Goal: Information Seeking & Learning: Learn about a topic

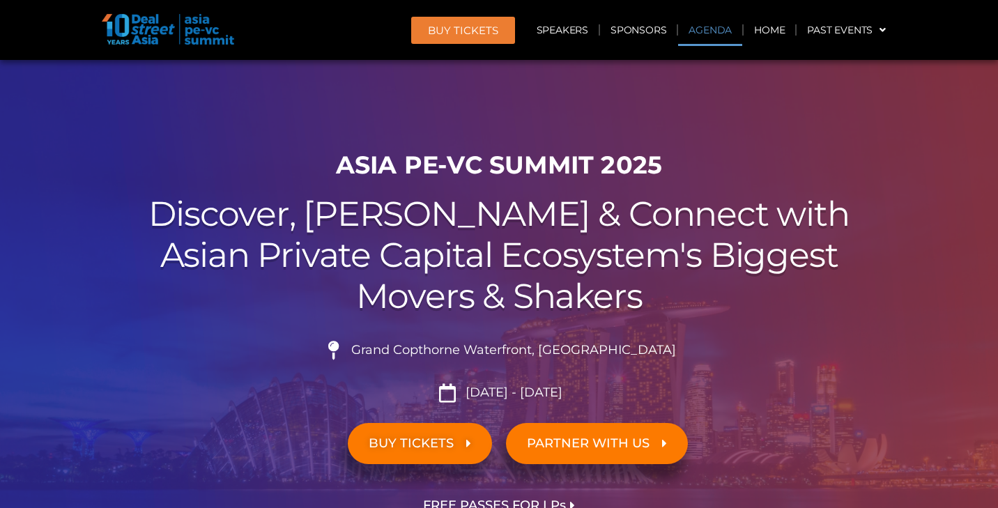
click at [705, 29] on link "Agenda" at bounding box center [710, 30] width 64 height 32
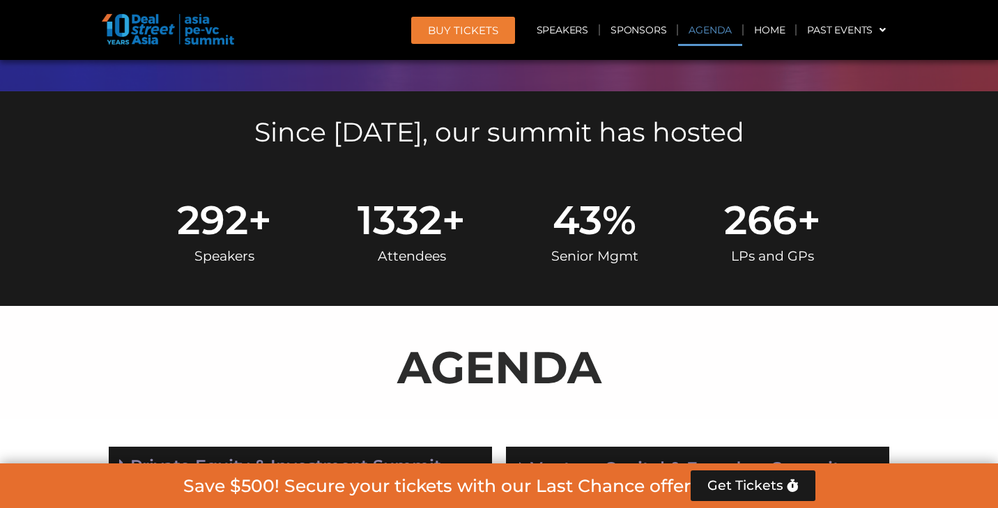
scroll to position [727, 0]
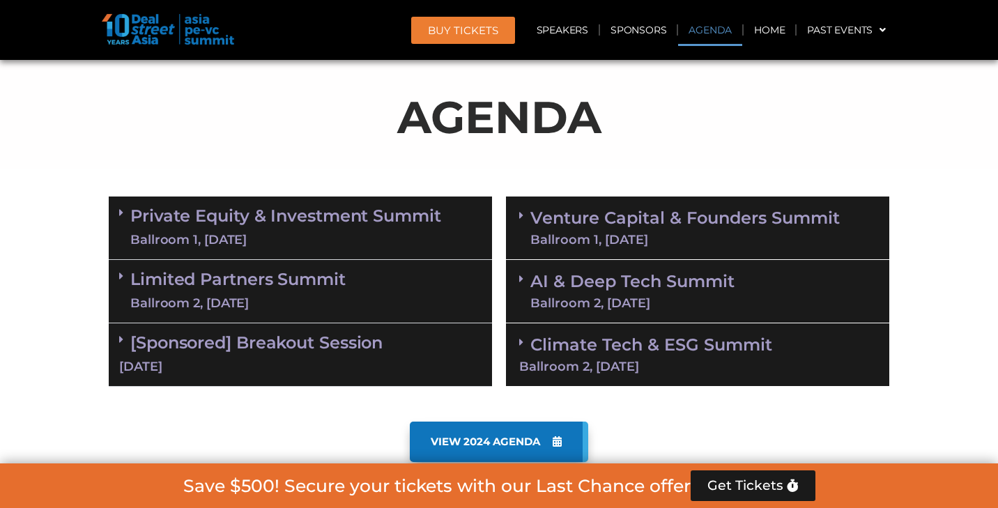
click at [325, 295] on div "Ballroom 2, [DATE]" at bounding box center [237, 303] width 215 height 17
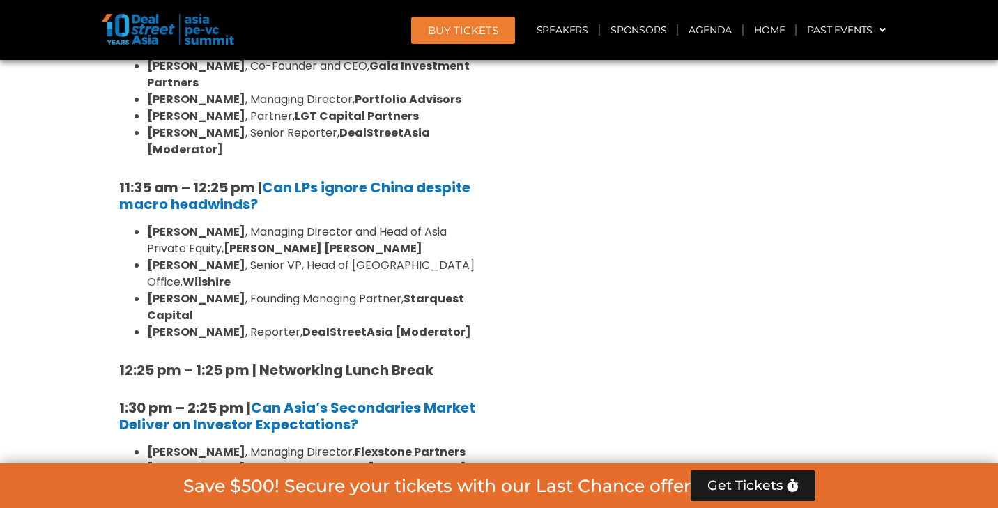
scroll to position [1207, 0]
click at [583, 27] on link "Speakers" at bounding box center [562, 30] width 72 height 32
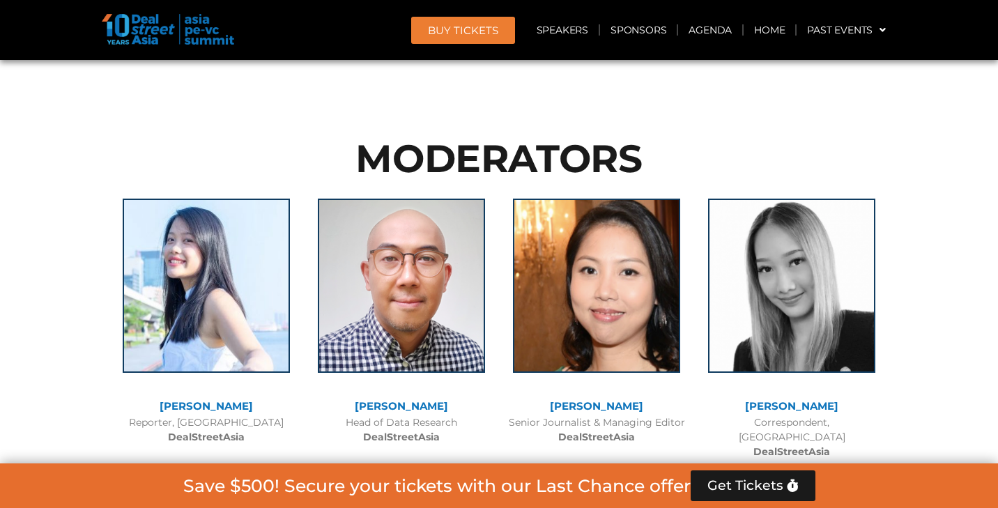
scroll to position [10500, 0]
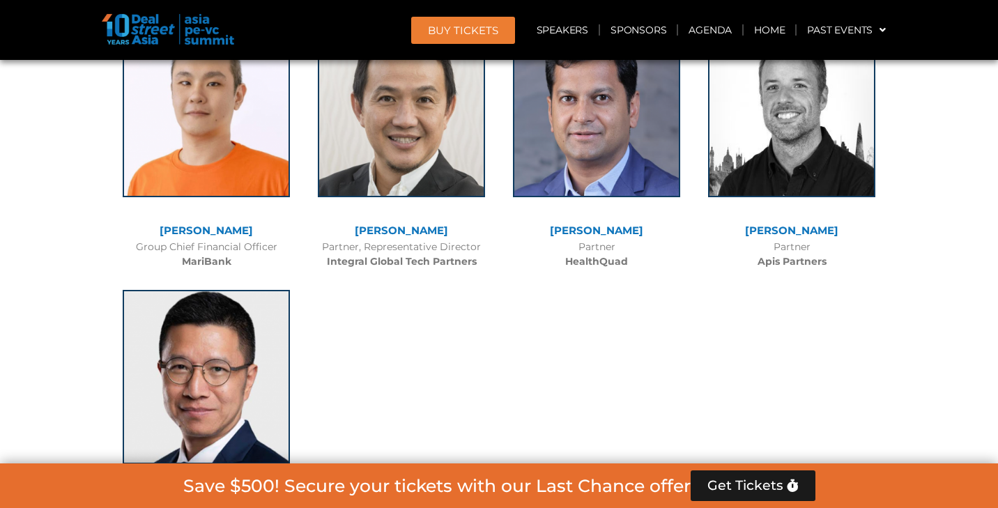
scroll to position [9895, 0]
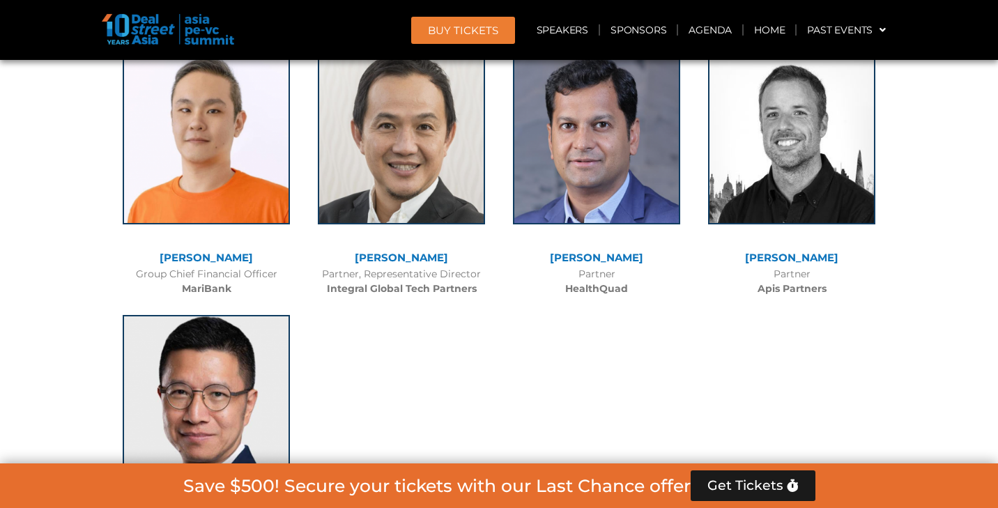
click at [212, 315] on img at bounding box center [206, 402] width 167 height 174
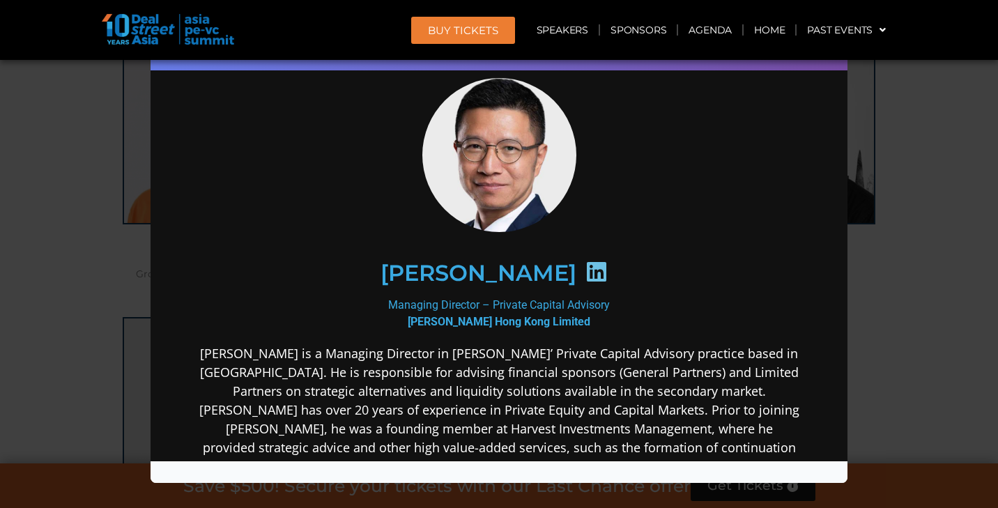
scroll to position [43, 0]
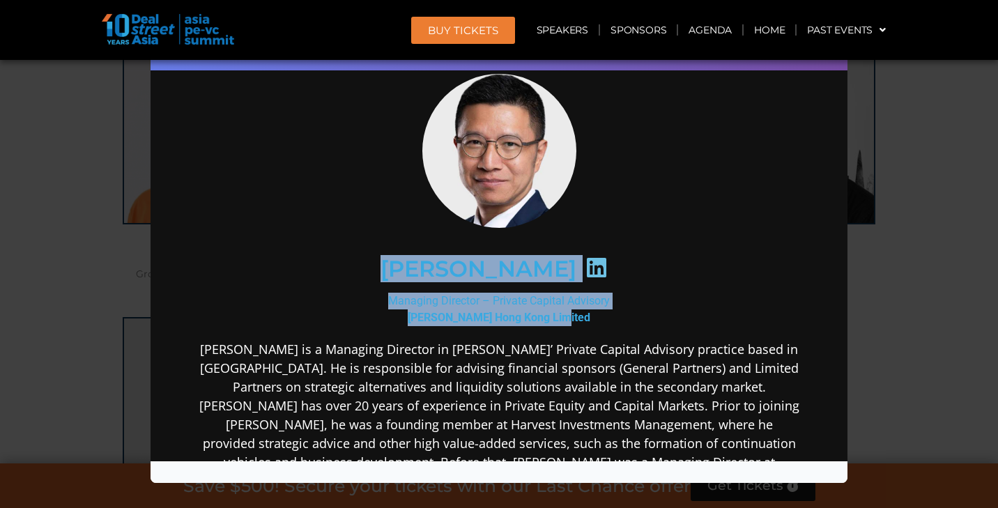
drag, startPoint x: 403, startPoint y: 261, endPoint x: 588, endPoint y: 312, distance: 192.3
click at [588, 312] on div "[PERSON_NAME] Managing Director – Private Capital Advisory [PERSON_NAME] Hong K…" at bounding box center [499, 410] width 602 height 677
copy div "[PERSON_NAME] Managing Director – Private Capital Advisory [PERSON_NAME] Hong K…"
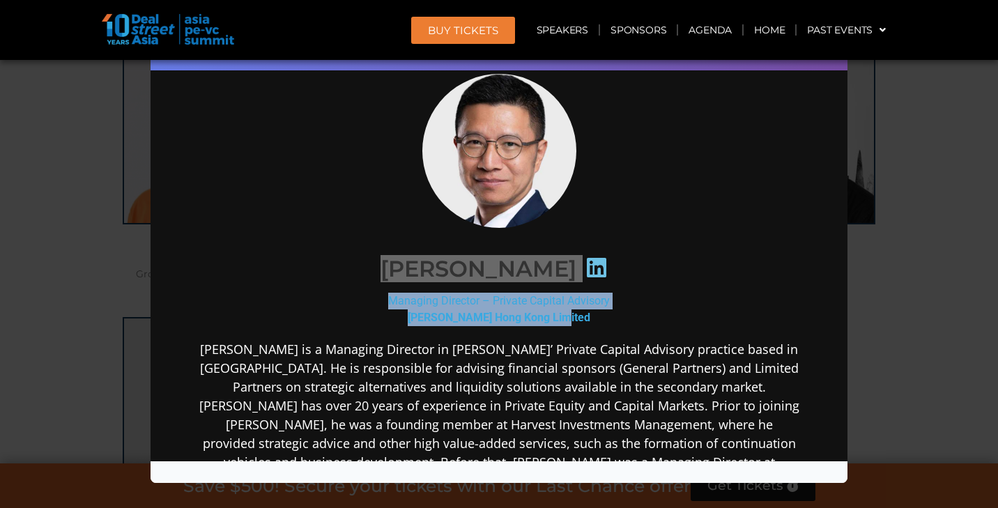
click at [913, 141] on div "Speaker Profile ×" at bounding box center [499, 254] width 998 height 508
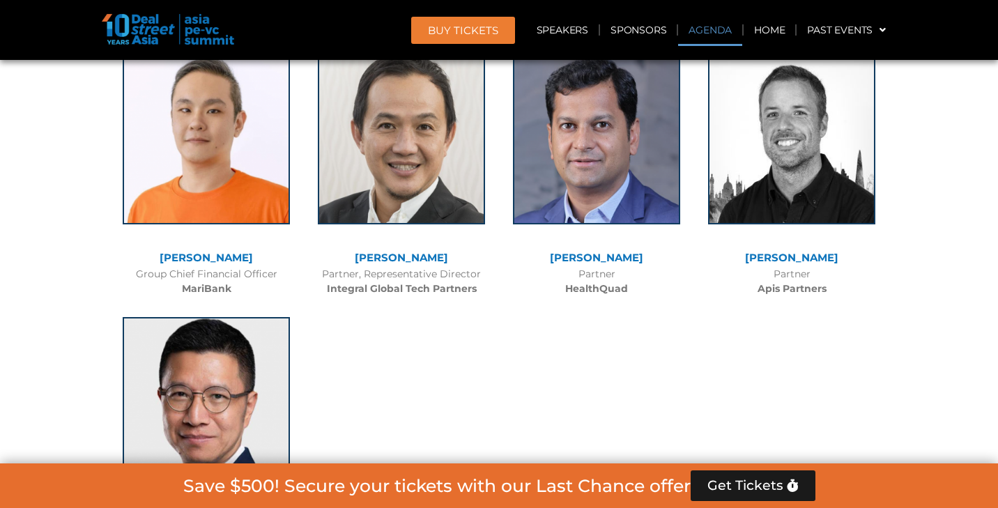
click at [702, 33] on link "Agenda" at bounding box center [710, 30] width 64 height 32
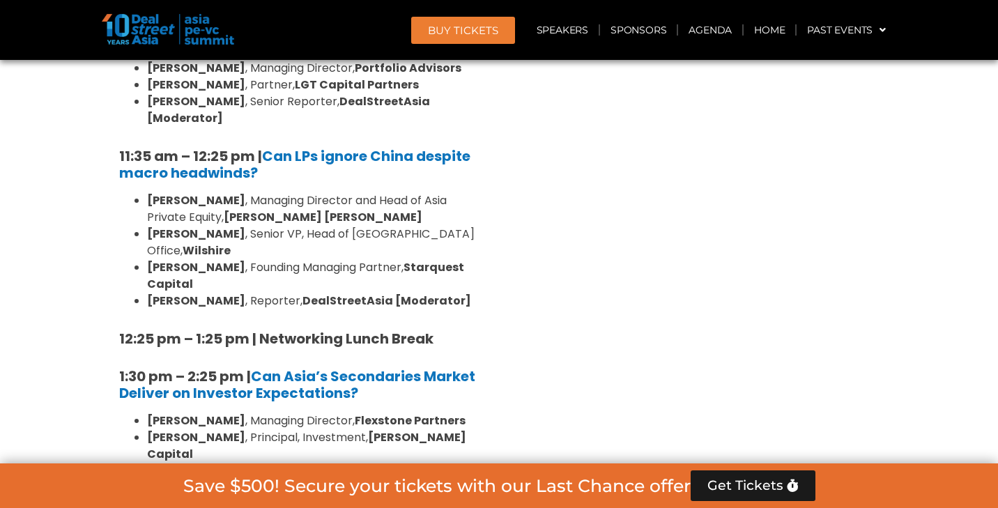
scroll to position [1237, 0]
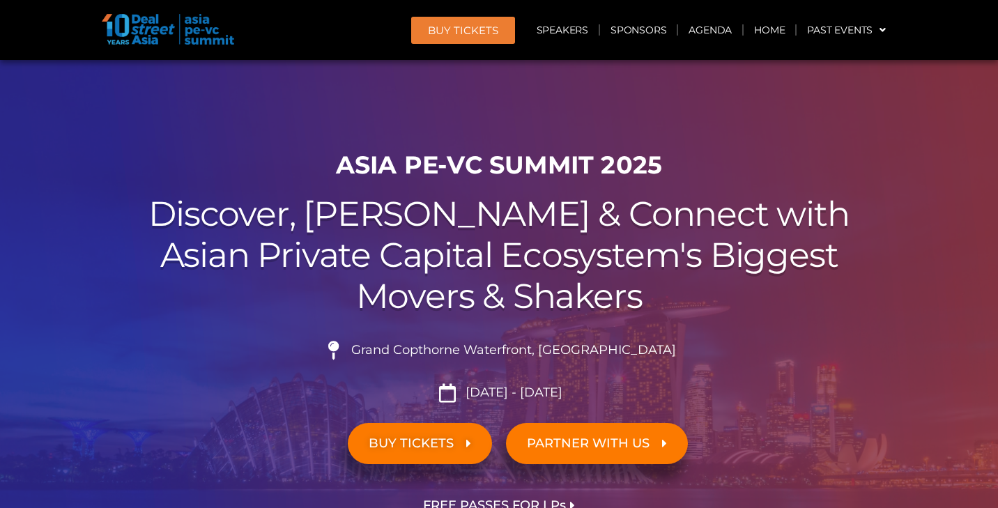
scroll to position [1237, 0]
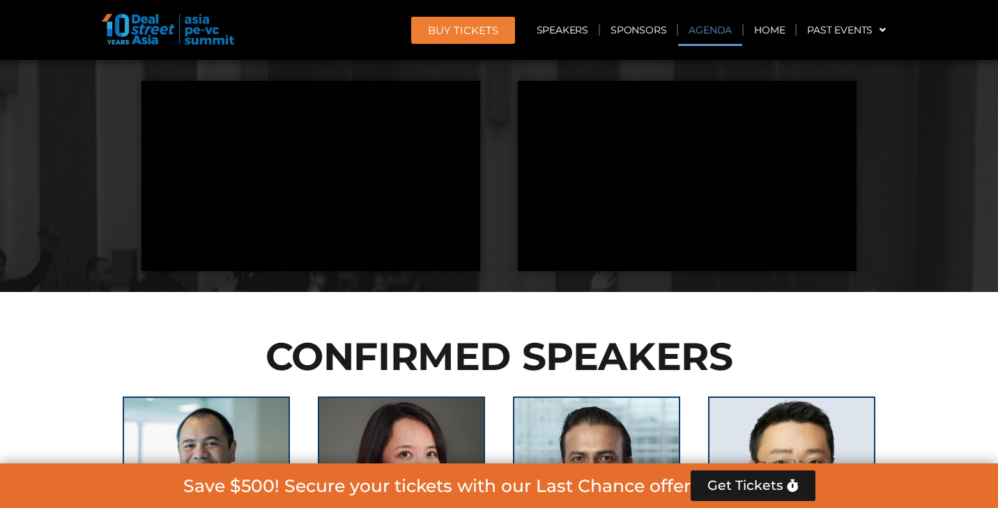
click at [708, 34] on link "Agenda" at bounding box center [710, 30] width 64 height 32
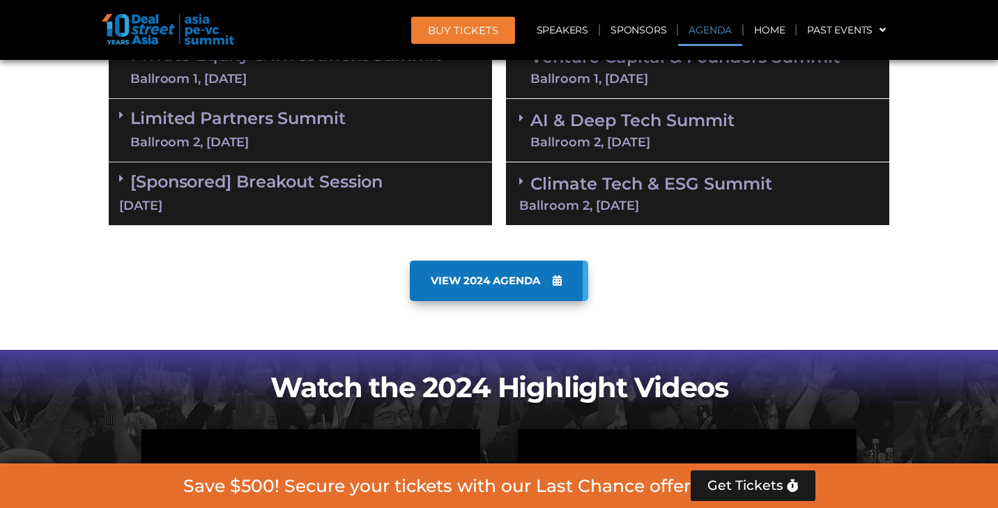
scroll to position [727, 0]
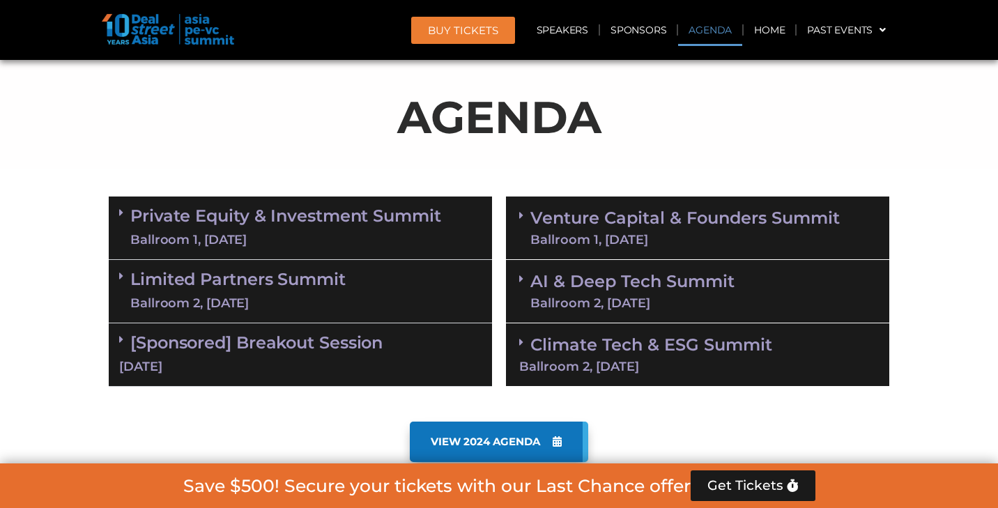
click at [277, 238] on div "Ballroom 1, [DATE]" at bounding box center [285, 239] width 311 height 17
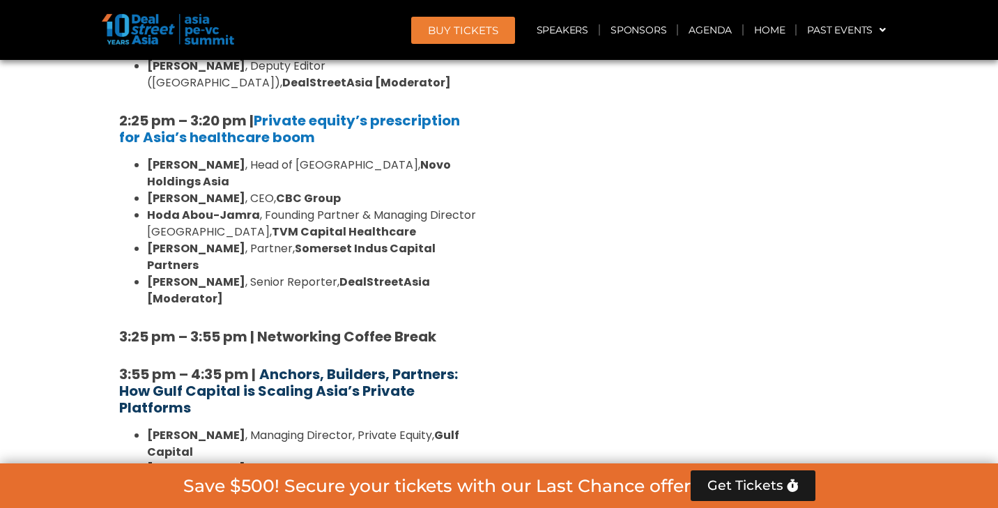
scroll to position [2626, 0]
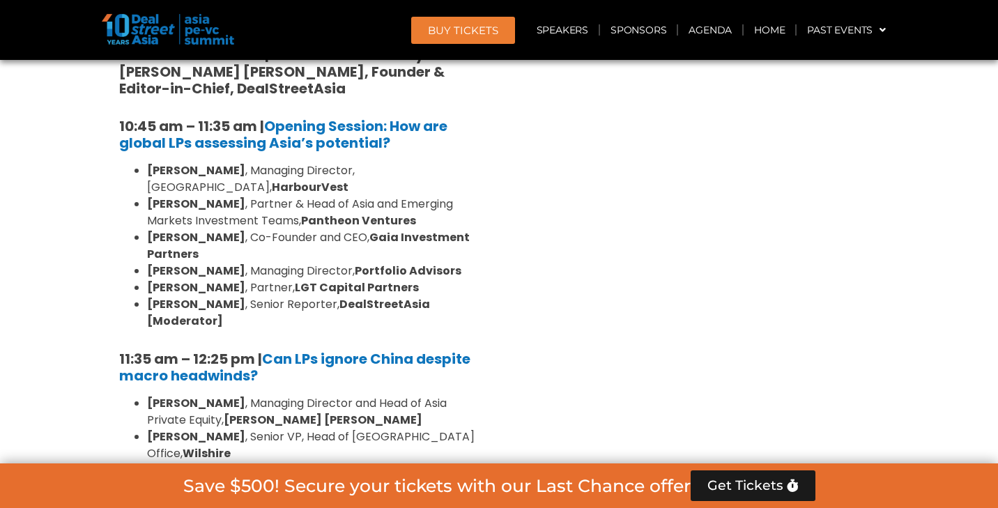
scroll to position [3198, 0]
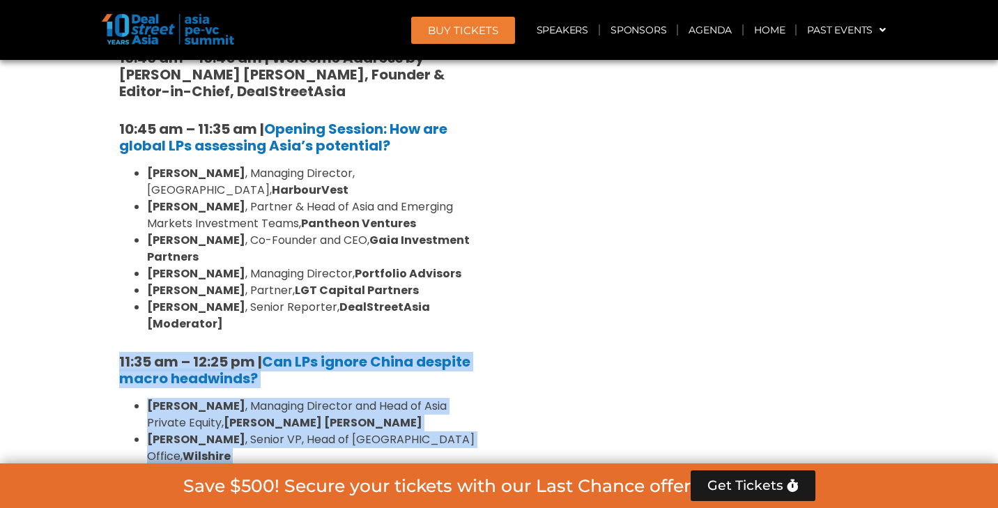
drag, startPoint x: 112, startPoint y: 73, endPoint x: 485, endPoint y: 415, distance: 506.2
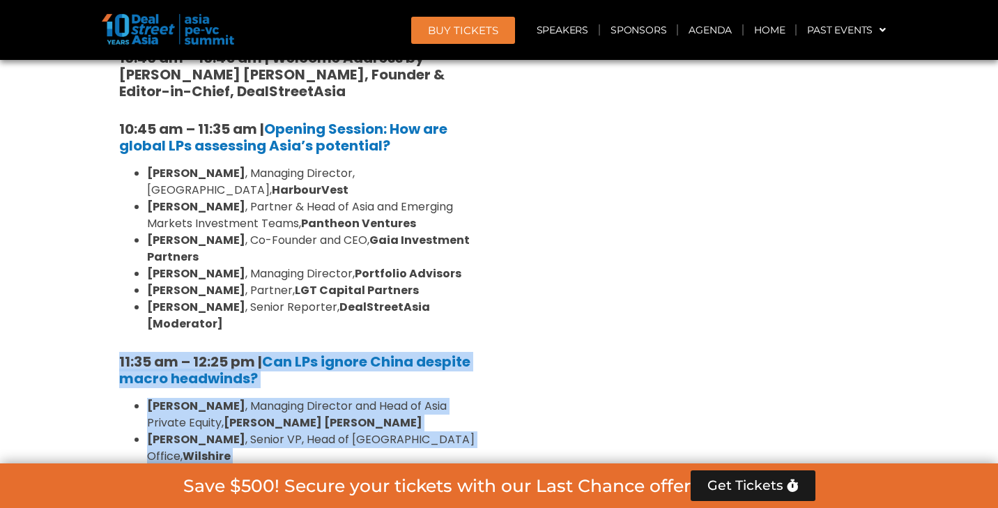
drag, startPoint x: 112, startPoint y: 77, endPoint x: 481, endPoint y: 417, distance: 501.7
copy div "11:35 am – 12:25 pm | Can LPs ignore China despite macro headwinds? Kent Chen ,…"
